Goal: Task Accomplishment & Management: Use online tool/utility

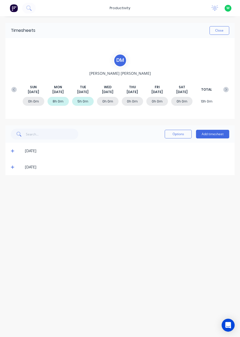
click at [218, 135] on button "Add timesheet" at bounding box center [212, 134] width 33 height 9
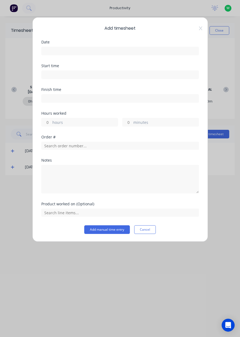
click at [78, 49] on input at bounding box center [120, 51] width 157 height 8
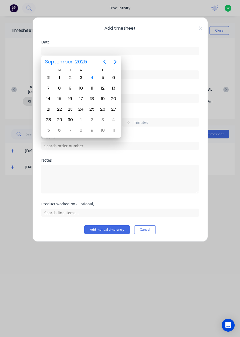
click at [86, 78] on div "3" at bounding box center [81, 78] width 11 height 10
type input "[DATE]"
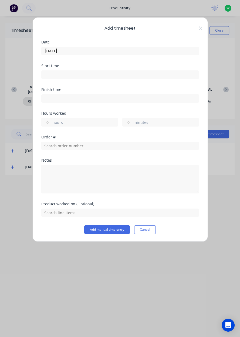
click at [66, 120] on label "hours" at bounding box center [84, 123] width 65 height 7
click at [51, 119] on input "hours" at bounding box center [46, 122] width 9 height 8
type input "8"
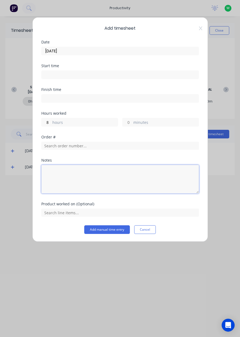
click at [92, 174] on textarea at bounding box center [120, 179] width 158 height 29
type textarea "Tafe"
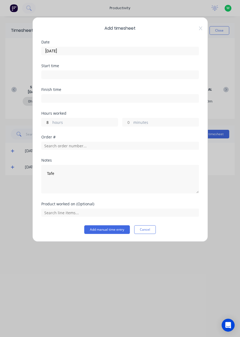
click at [197, 204] on div "Product worked on (Optional)" at bounding box center [120, 204] width 158 height 4
click at [113, 229] on button "Add manual time entry" at bounding box center [107, 229] width 46 height 9
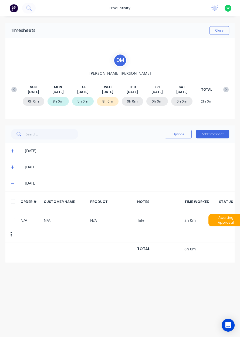
click at [221, 31] on button "Close" at bounding box center [219, 30] width 20 height 9
